Goal: Task Accomplishment & Management: Use online tool/utility

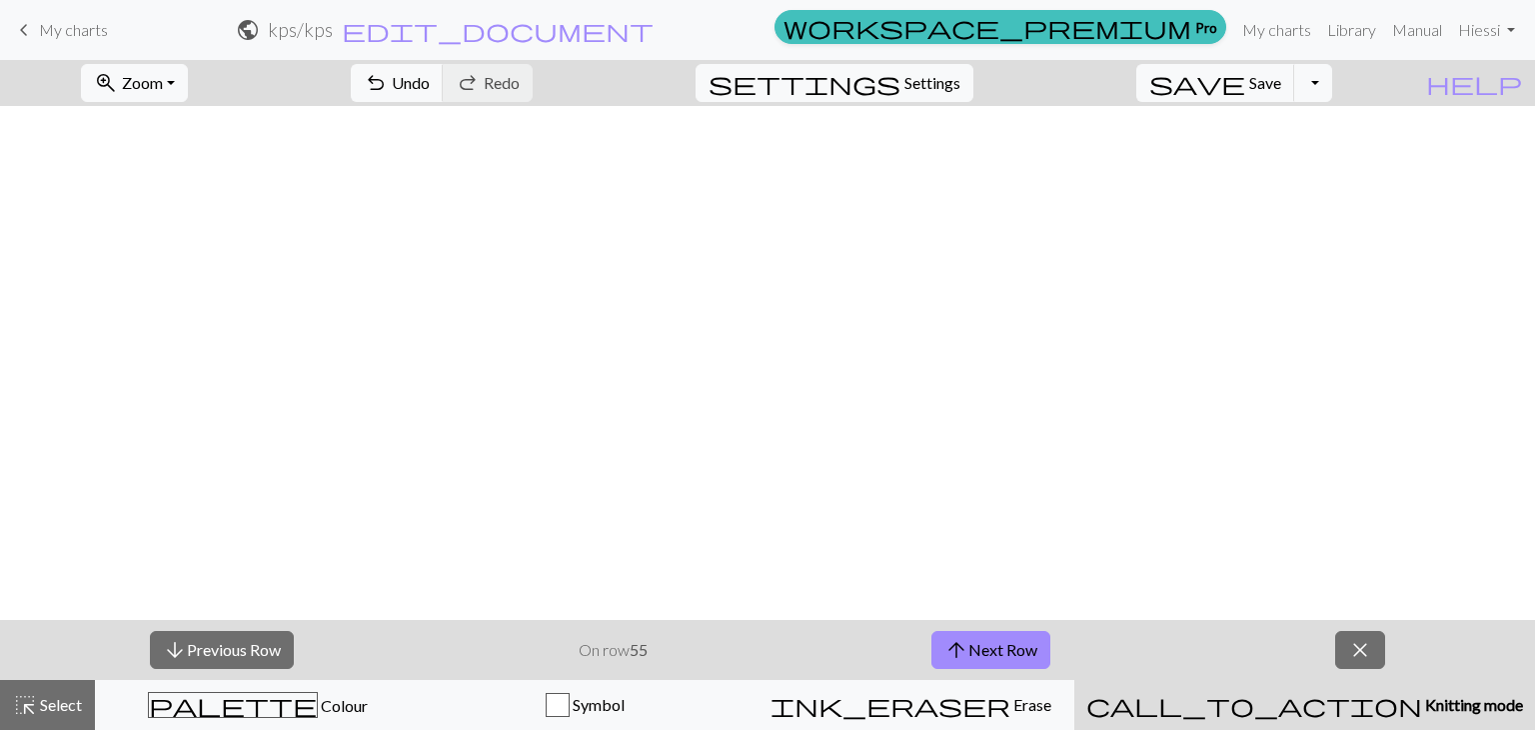
scroll to position [3333, 0]
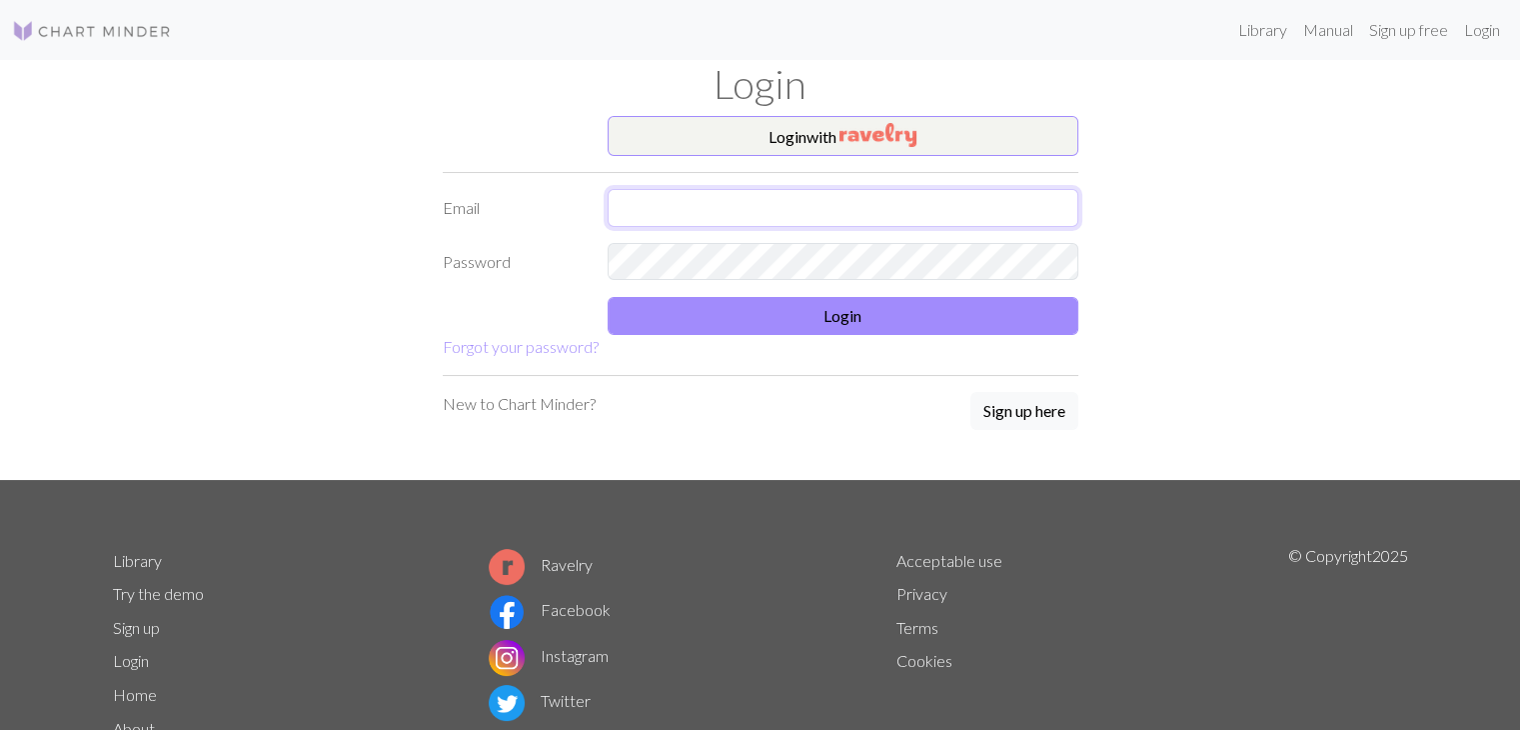
drag, startPoint x: 0, startPoint y: 0, endPoint x: 829, endPoint y: 192, distance: 851.4
click at [829, 192] on input "text" at bounding box center [843, 208] width 471 height 38
click at [833, 201] on input "text" at bounding box center [843, 208] width 471 height 38
click at [823, 204] on input "text" at bounding box center [843, 208] width 471 height 38
click at [700, 376] on div "Login with Email Password Login Forgot your password? New to Chart Minder? Sign…" at bounding box center [761, 298] width 660 height 364
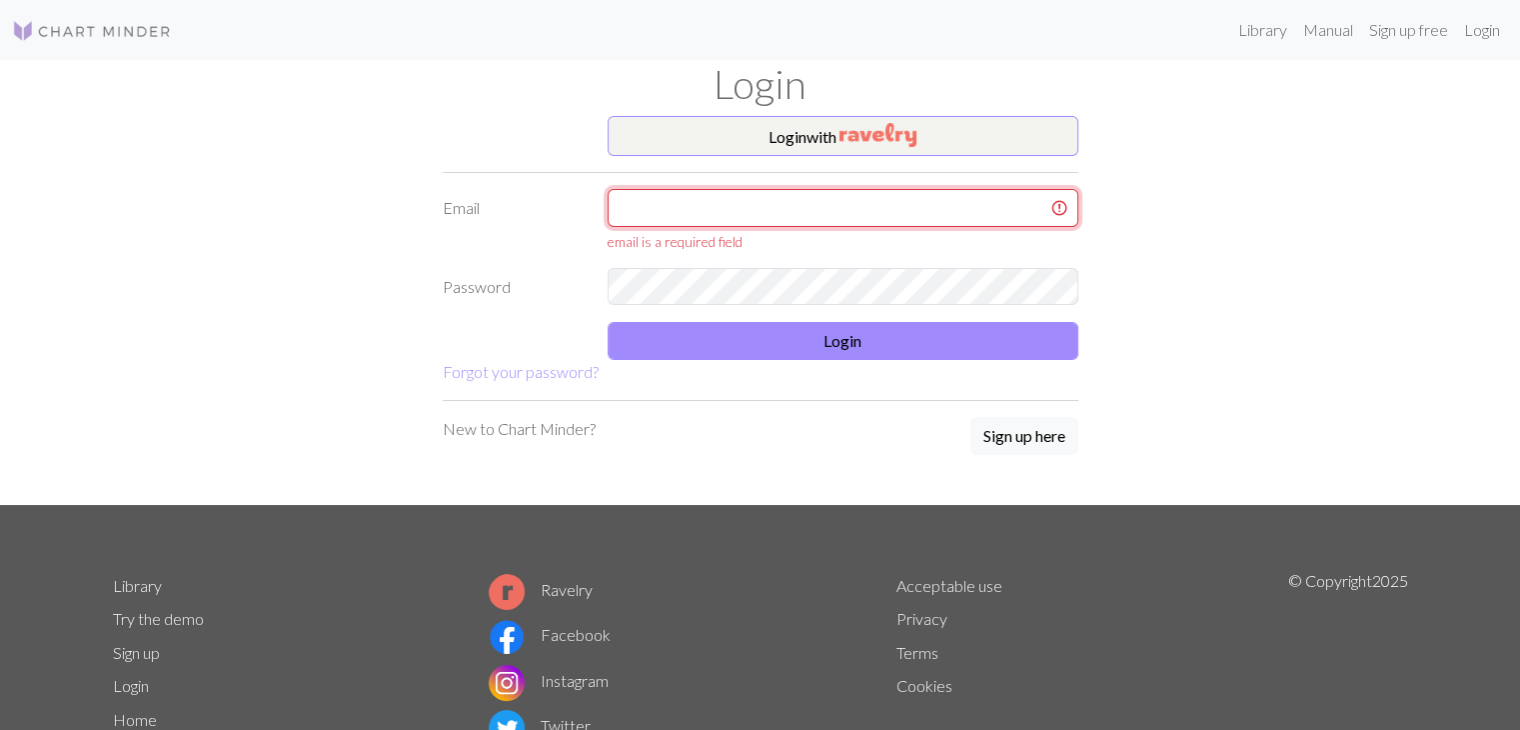
click at [688, 204] on input "text" at bounding box center [843, 208] width 471 height 38
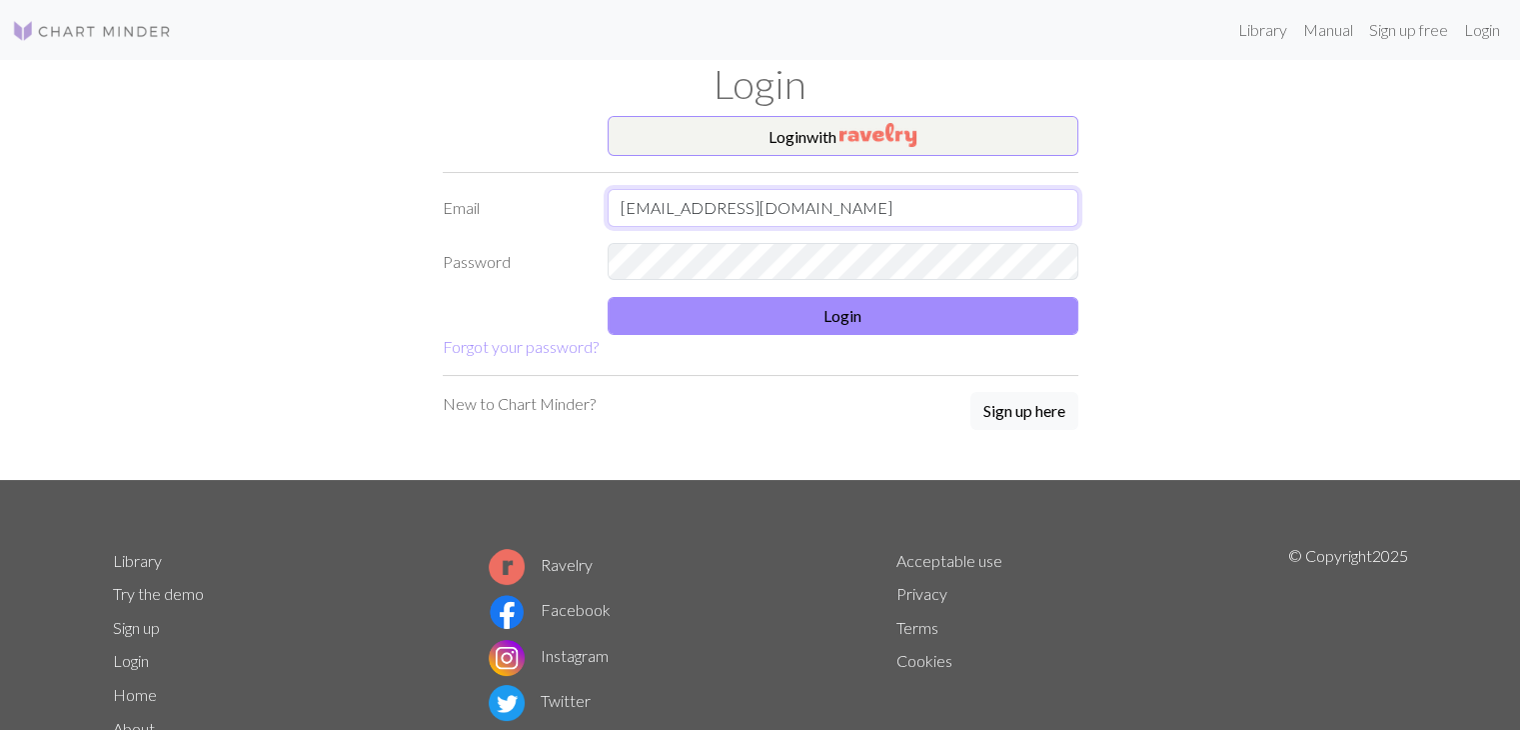
type input "[EMAIL_ADDRESS][DOMAIN_NAME]"
click at [656, 214] on input "[EMAIL_ADDRESS][DOMAIN_NAME]" at bounding box center [843, 208] width 471 height 38
click at [657, 209] on input "[EMAIL_ADDRESS][DOMAIN_NAME]" at bounding box center [843, 208] width 471 height 38
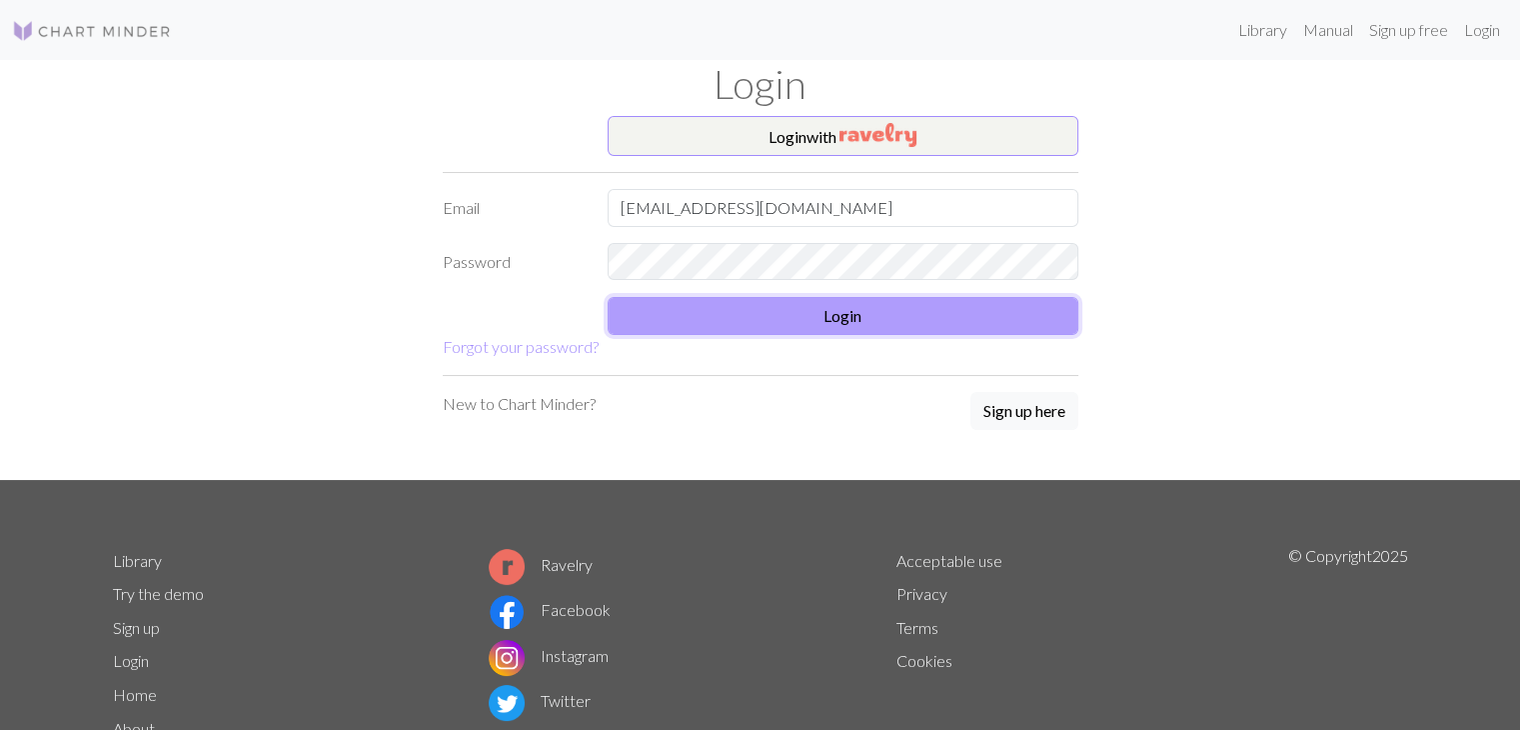
click at [719, 310] on button "Login" at bounding box center [843, 316] width 471 height 38
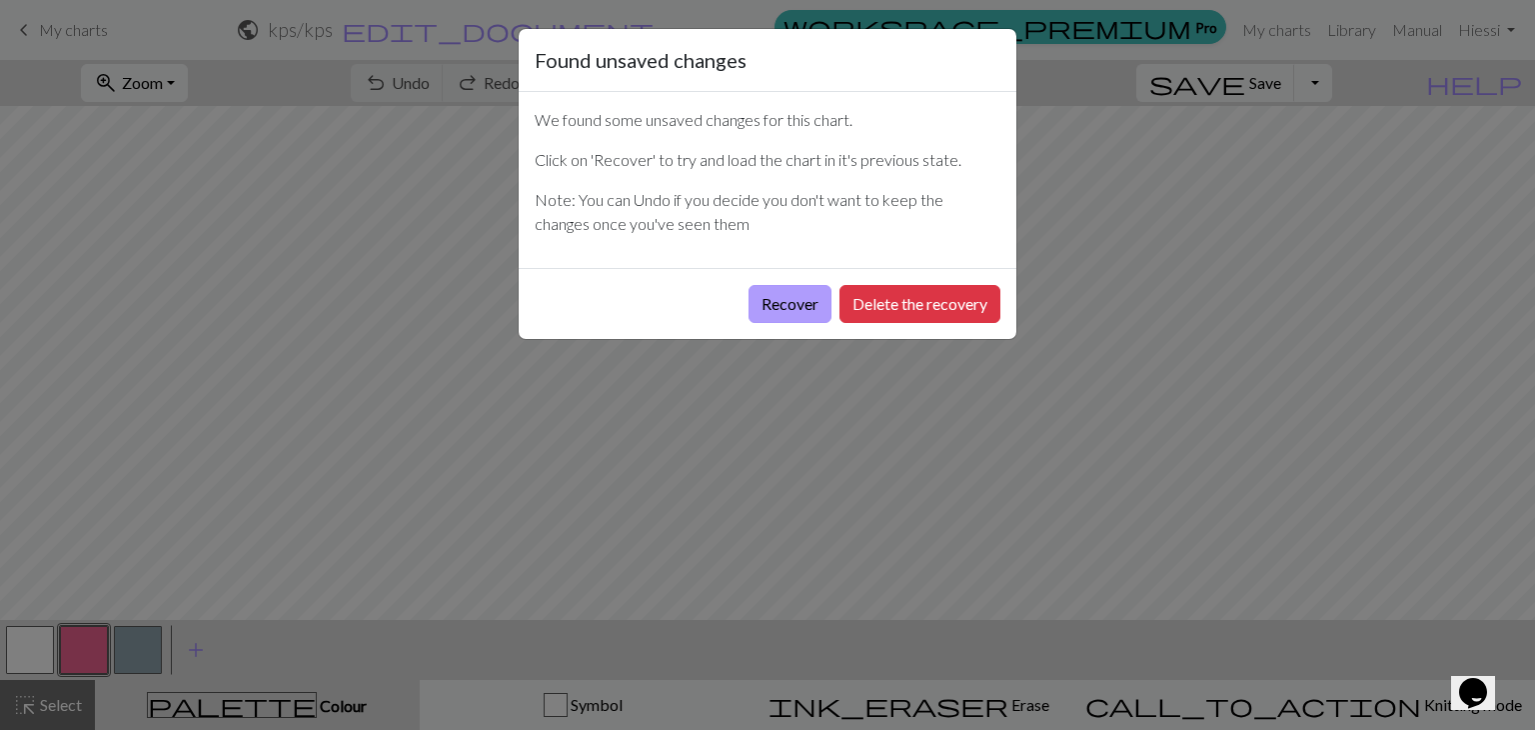
click at [781, 293] on button "Recover" at bounding box center [790, 304] width 83 height 38
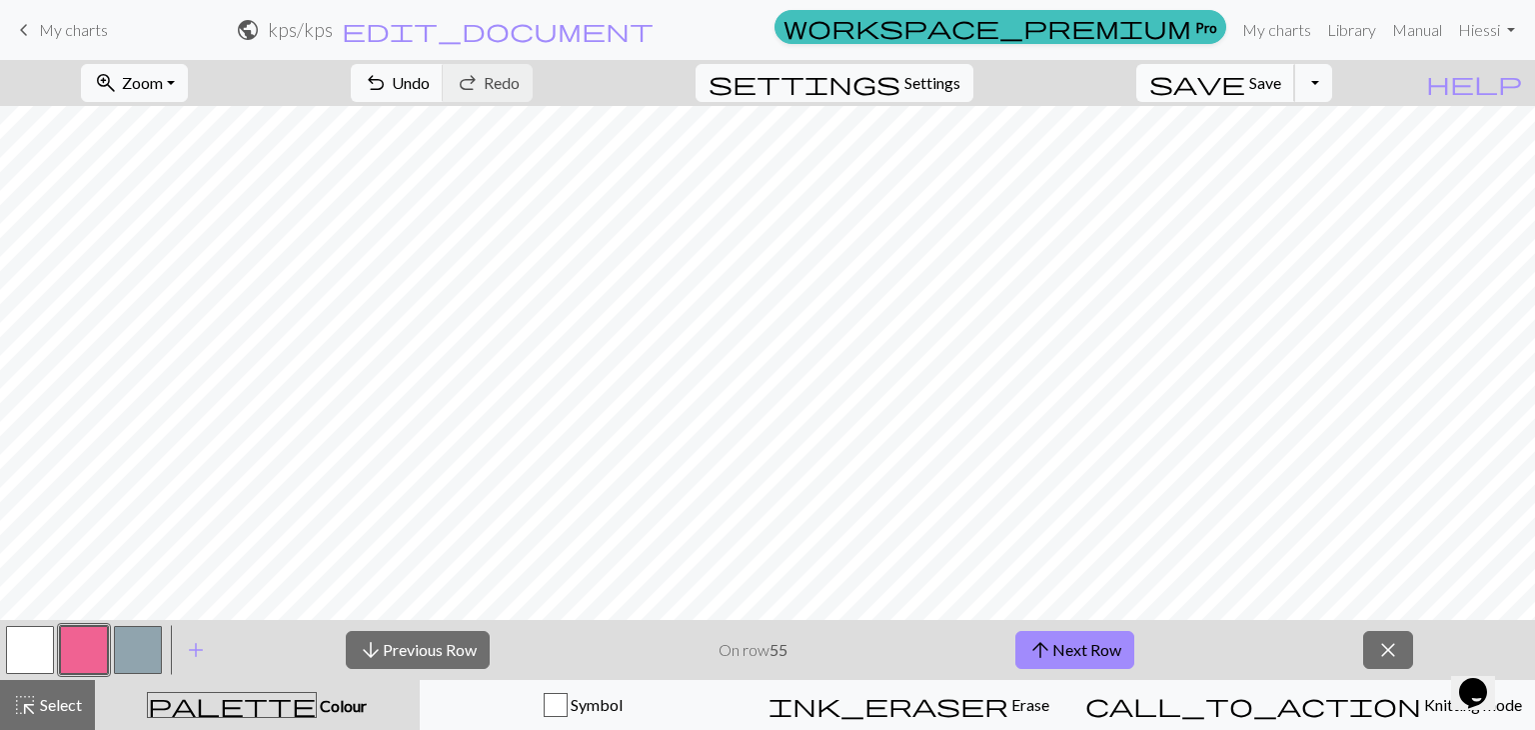
click at [1245, 87] on span "save" at bounding box center [1197, 83] width 96 height 28
click at [1131, 666] on button "arrow_upward Next Row" at bounding box center [1074, 650] width 119 height 38
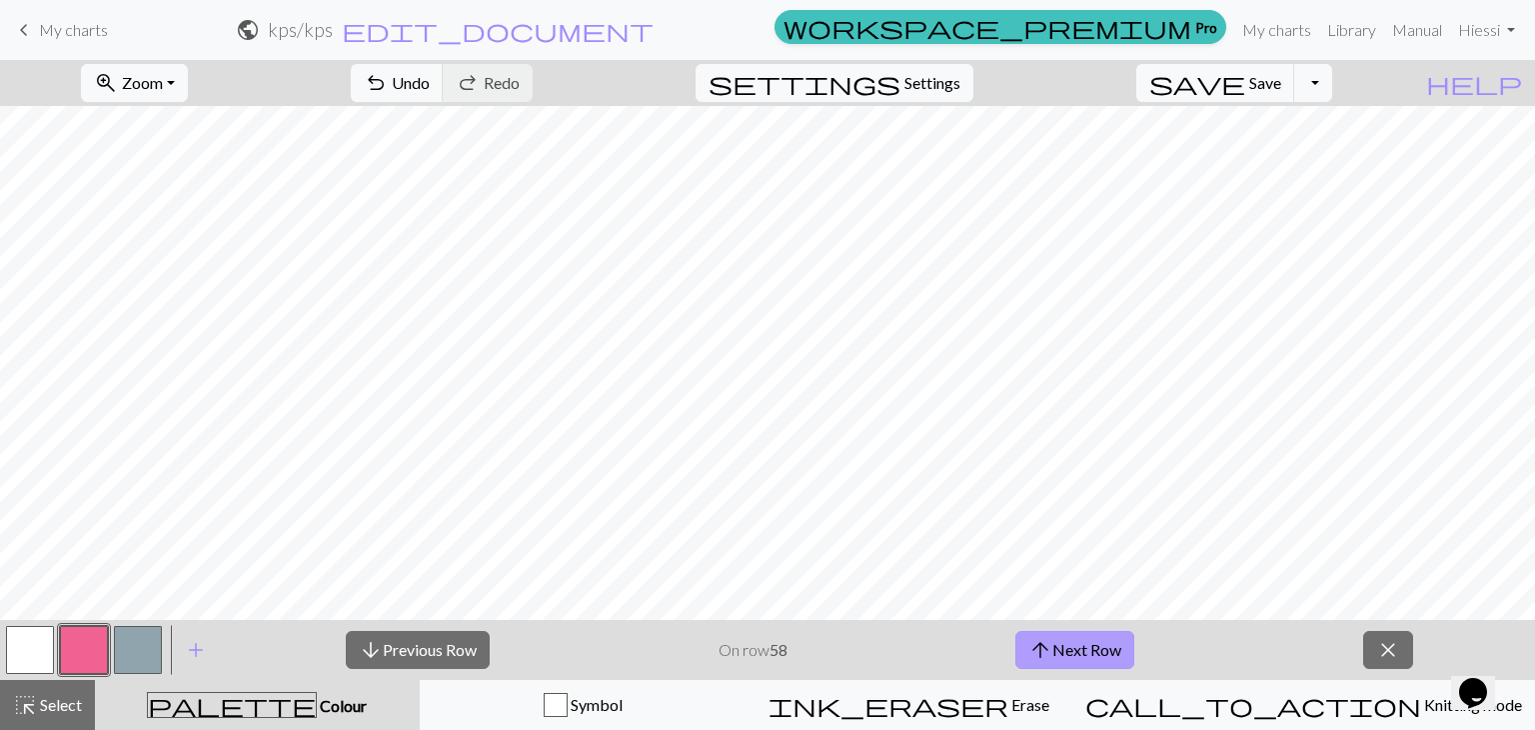
click at [1131, 666] on button "arrow_upward Next Row" at bounding box center [1074, 650] width 119 height 38
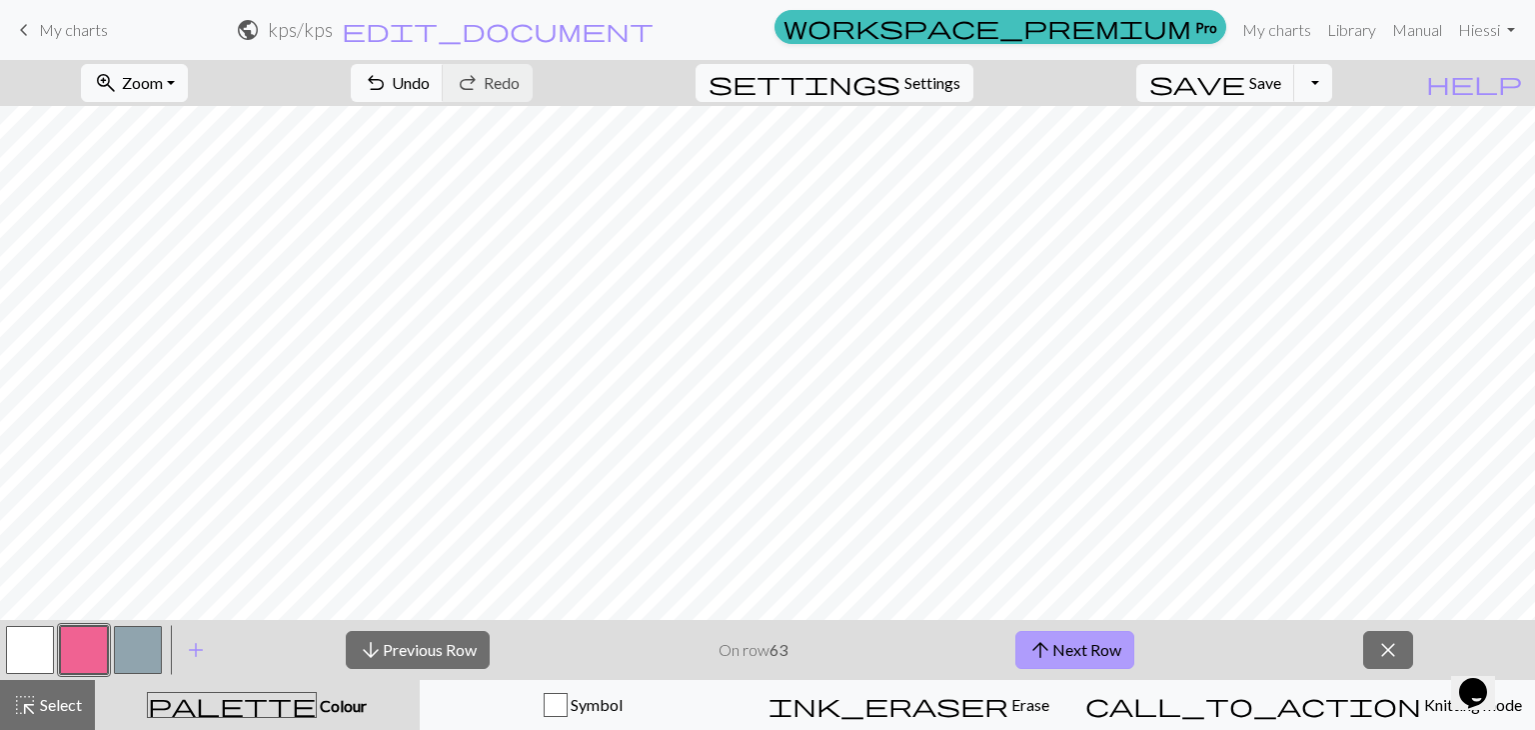
click at [1130, 666] on button "arrow_upward Next Row" at bounding box center [1074, 650] width 119 height 38
